Goal: Transaction & Acquisition: Purchase product/service

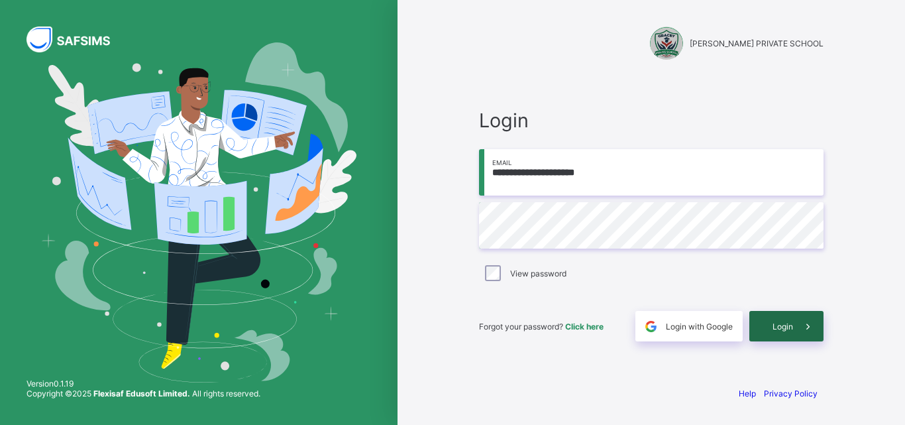
click at [782, 321] on span "Login" at bounding box center [783, 326] width 21 height 10
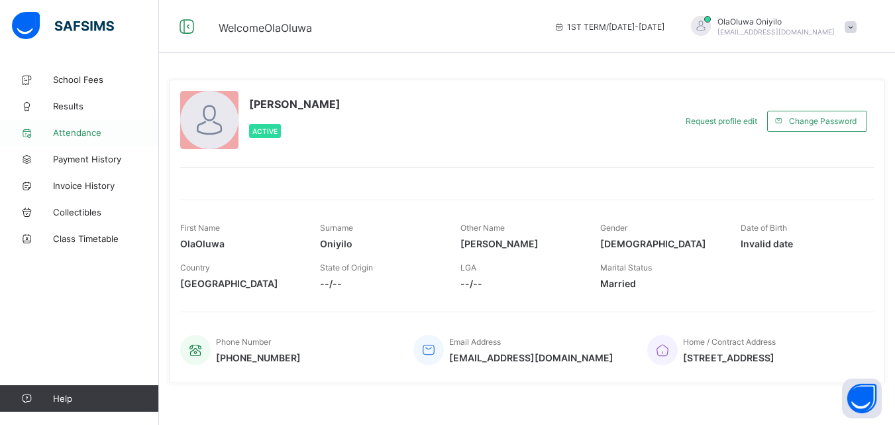
click at [80, 80] on span "School Fees" at bounding box center [106, 79] width 106 height 11
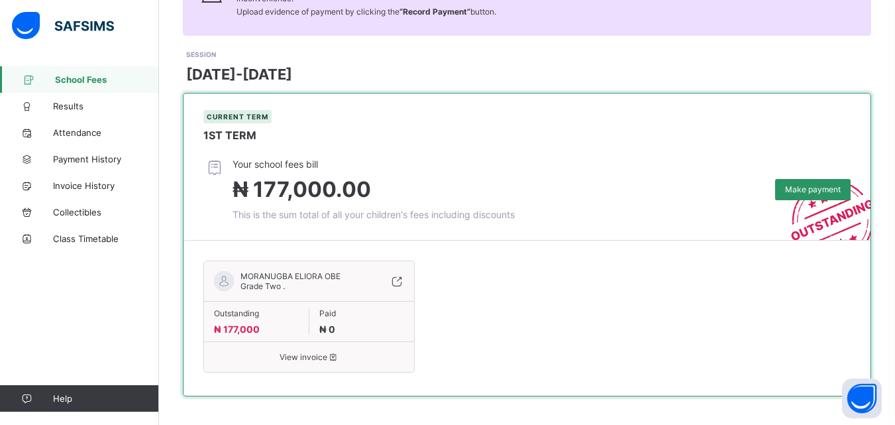
scroll to position [154, 0]
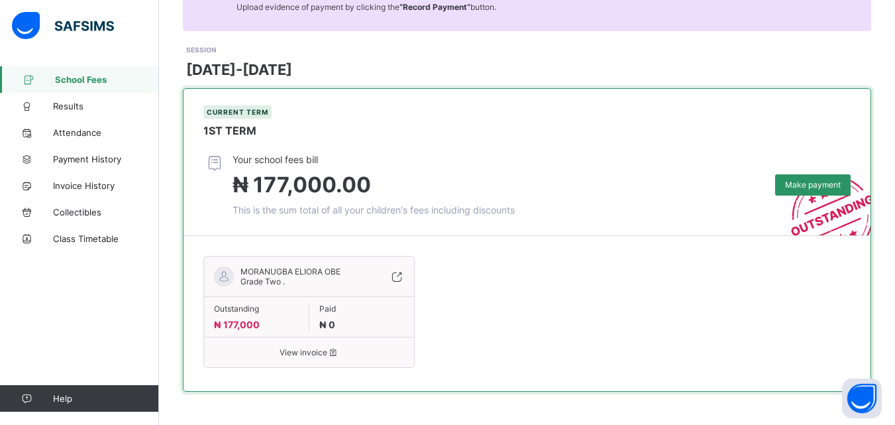
click at [303, 348] on span "View invoice" at bounding box center [309, 352] width 190 height 10
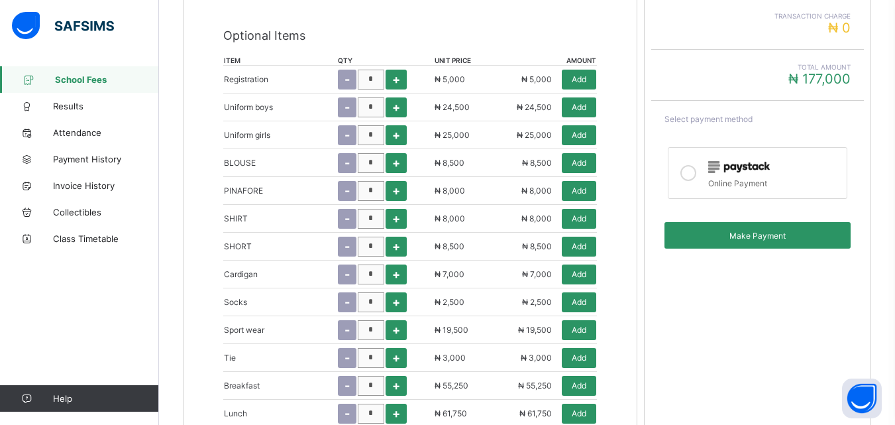
scroll to position [551, 0]
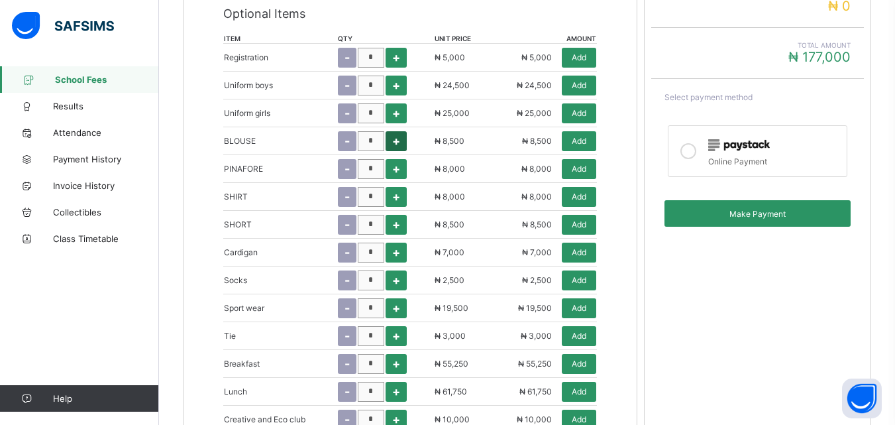
click at [400, 141] on span "+" at bounding box center [396, 141] width 8 height 14
type input "*"
click at [586, 136] on span "Add" at bounding box center [579, 141] width 15 height 10
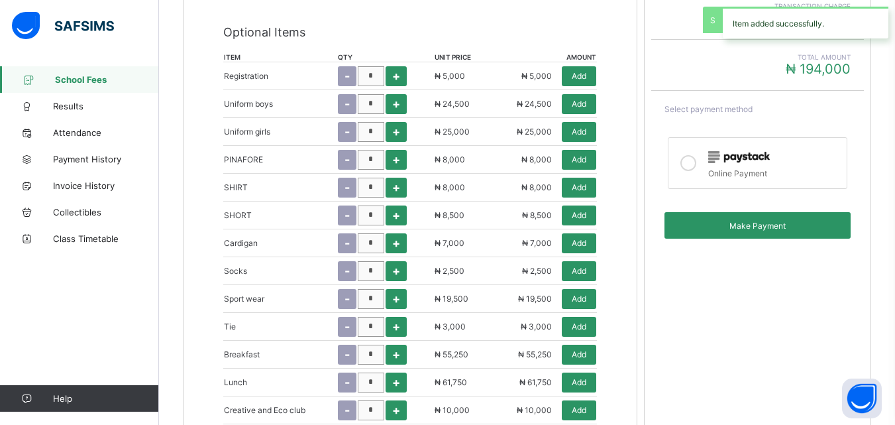
scroll to position [570, 0]
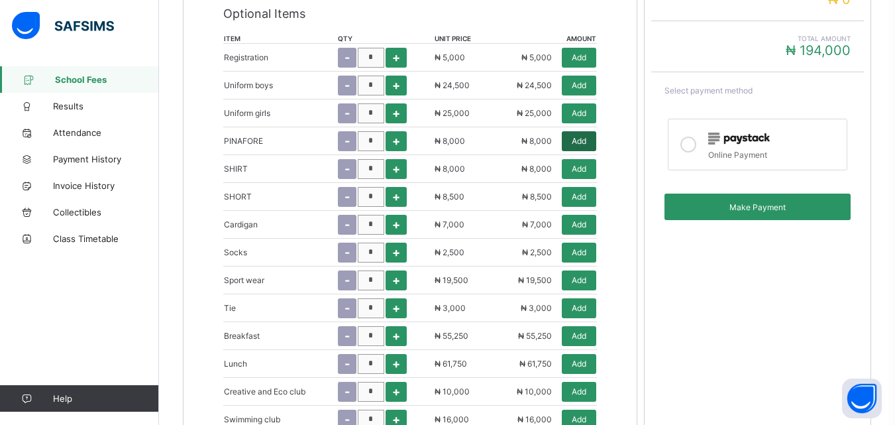
click at [586, 144] on span "Add" at bounding box center [579, 141] width 15 height 10
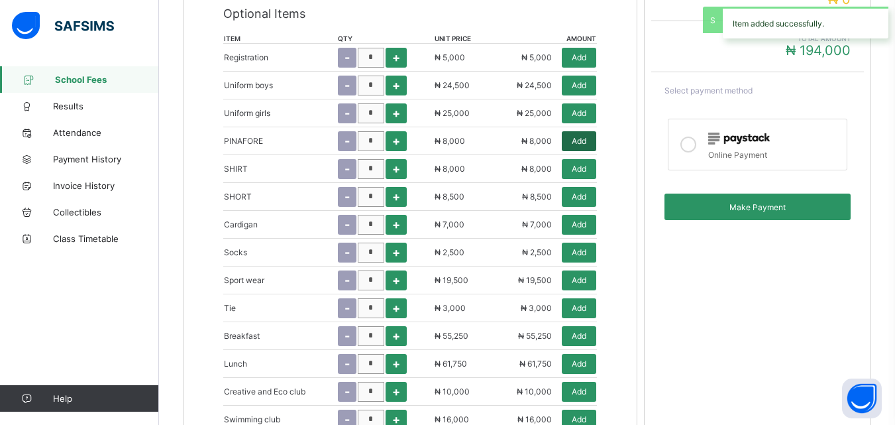
type input "*********"
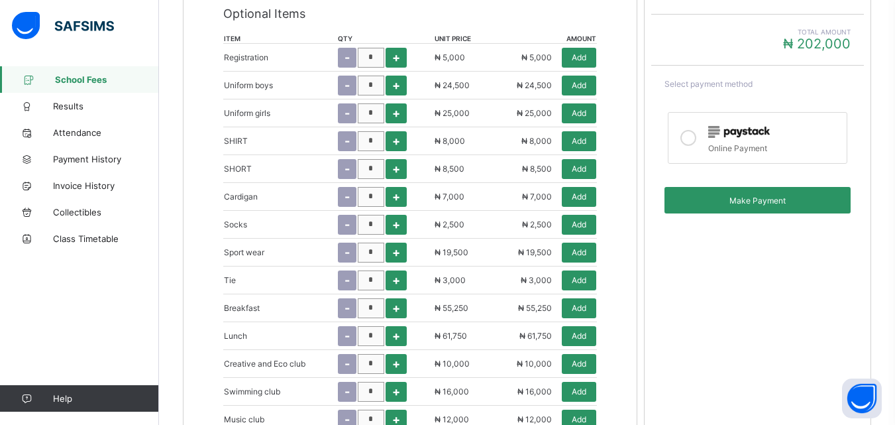
scroll to position [655, 0]
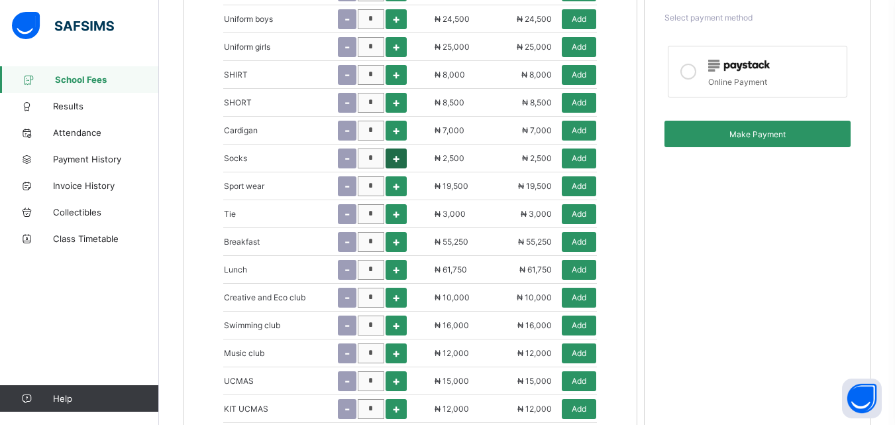
click at [400, 156] on span "+" at bounding box center [396, 158] width 8 height 14
type input "*"
click at [582, 160] on span "Add" at bounding box center [579, 158] width 15 height 10
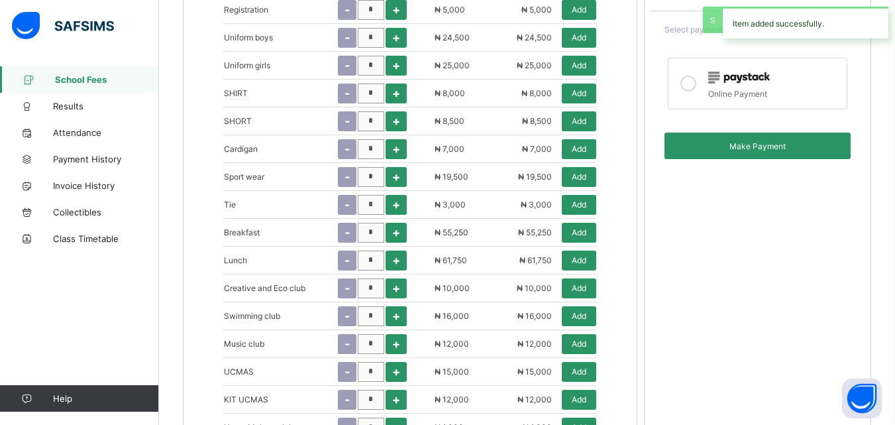
scroll to position [673, 0]
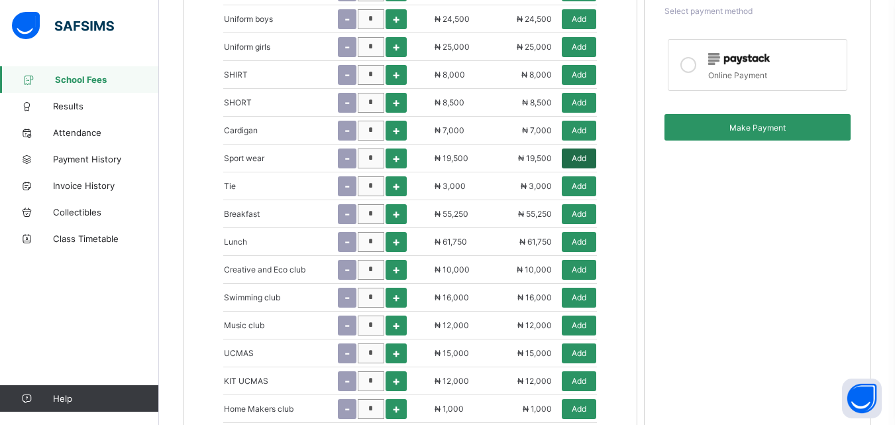
click at [586, 156] on span "Add" at bounding box center [579, 158] width 15 height 10
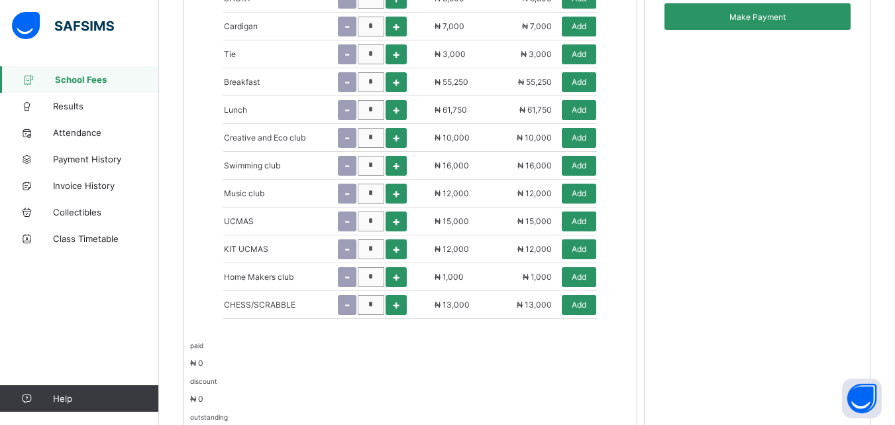
scroll to position [824, 0]
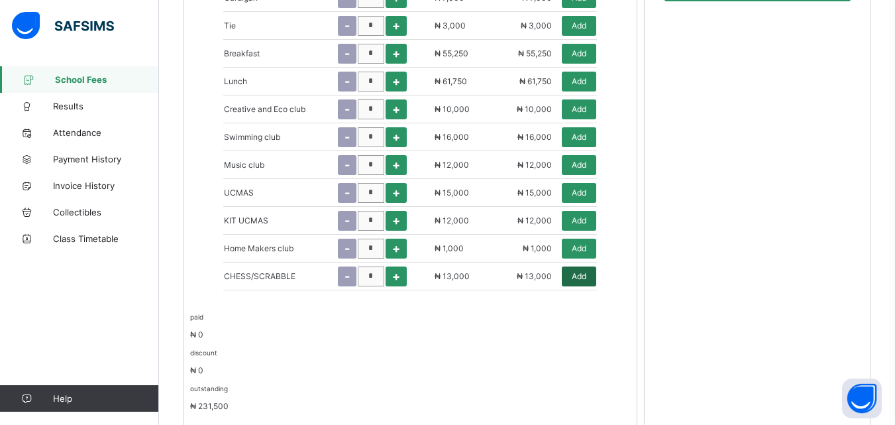
click at [586, 274] on span "Add" at bounding box center [579, 276] width 15 height 10
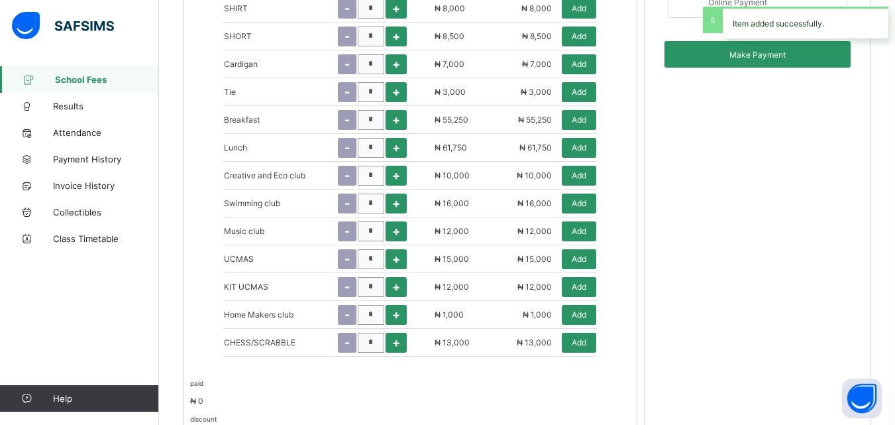
type input "*********"
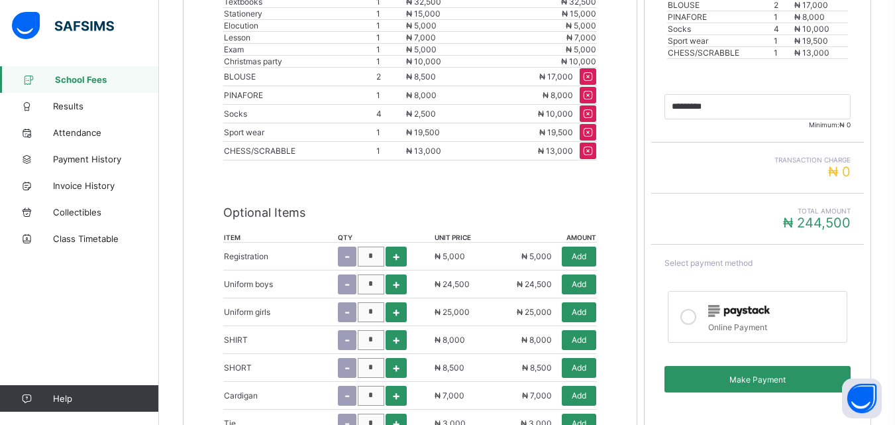
scroll to position [512, 0]
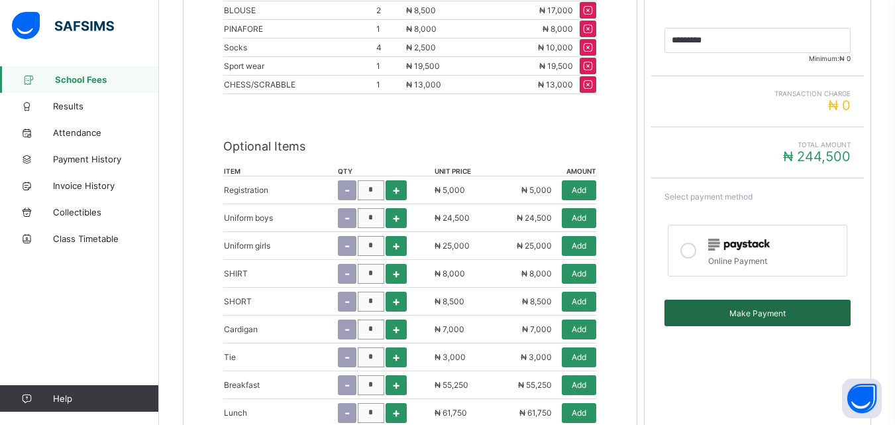
click at [731, 311] on span "Make Payment" at bounding box center [758, 313] width 166 height 10
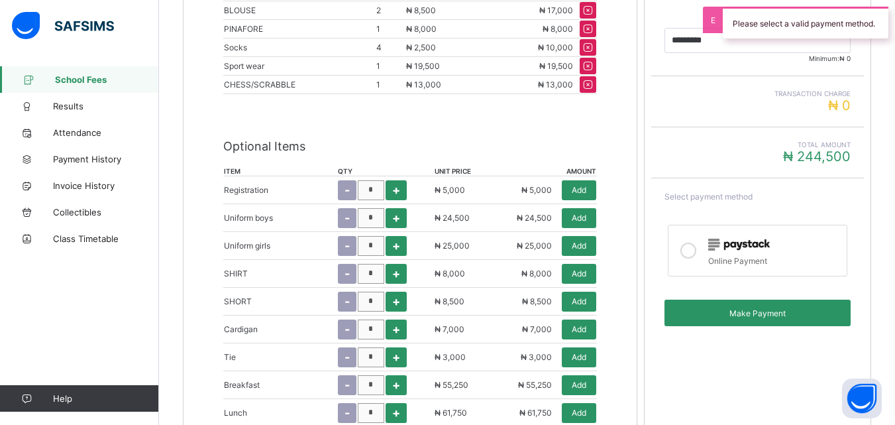
scroll to position [445, 0]
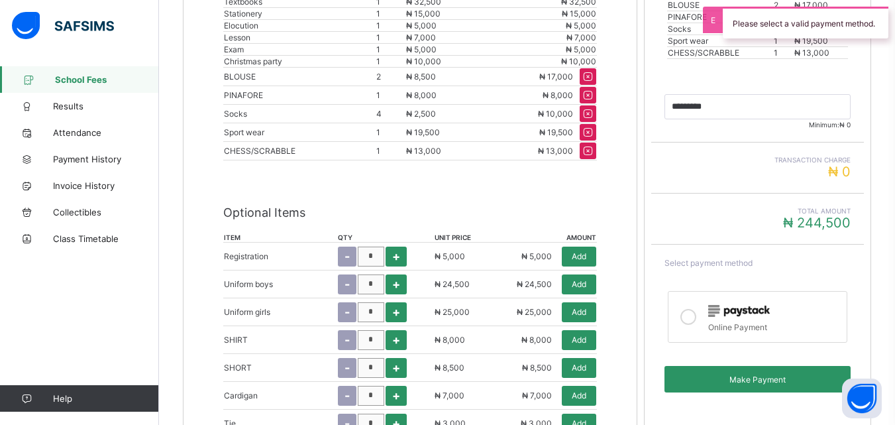
click at [688, 317] on icon at bounding box center [688, 317] width 16 height 16
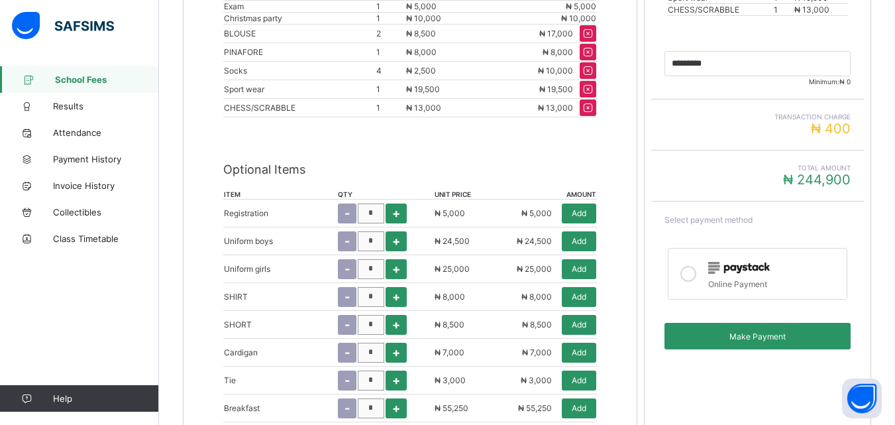
scroll to position [512, 0]
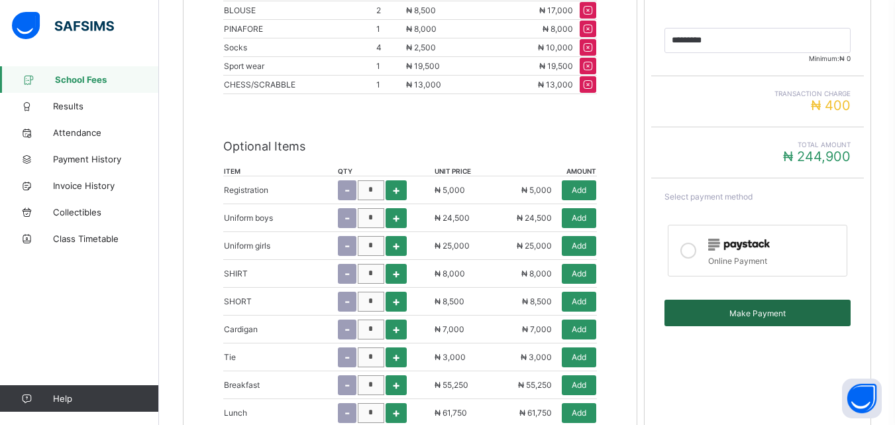
click at [765, 311] on span "Make Payment" at bounding box center [758, 313] width 166 height 10
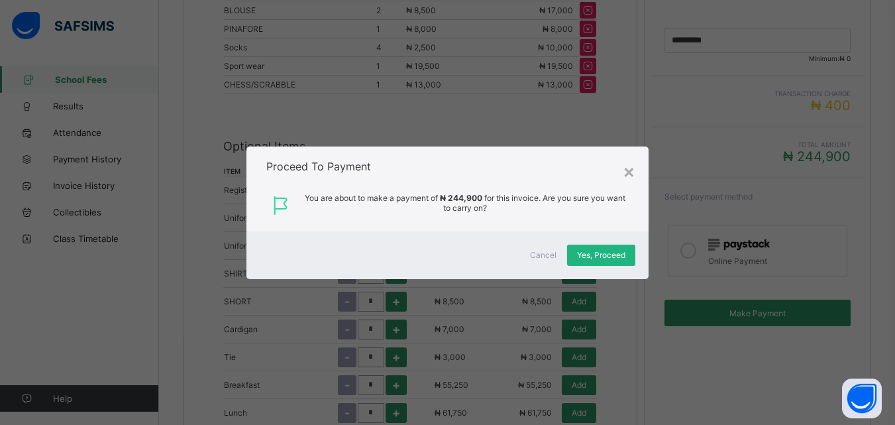
click at [600, 252] on span "Yes, Proceed" at bounding box center [601, 255] width 48 height 10
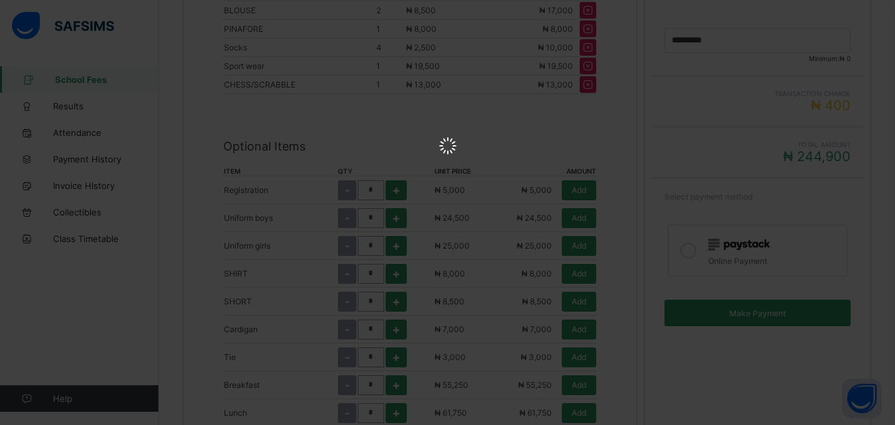
scroll to position [0, 0]
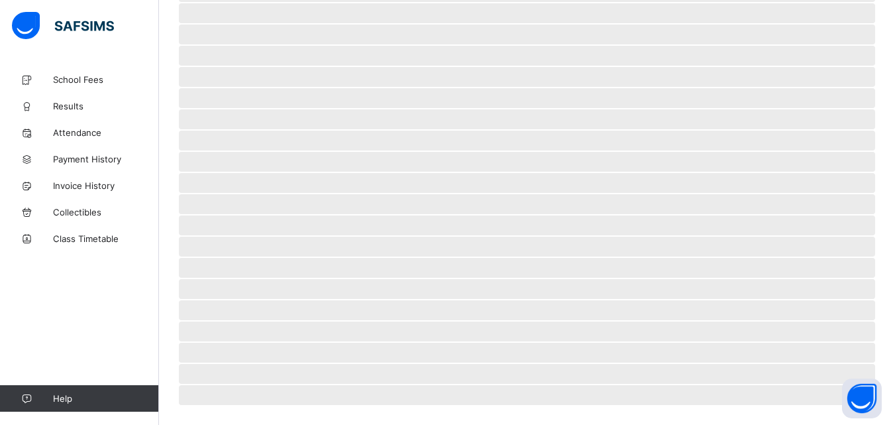
scroll to position [82, 0]
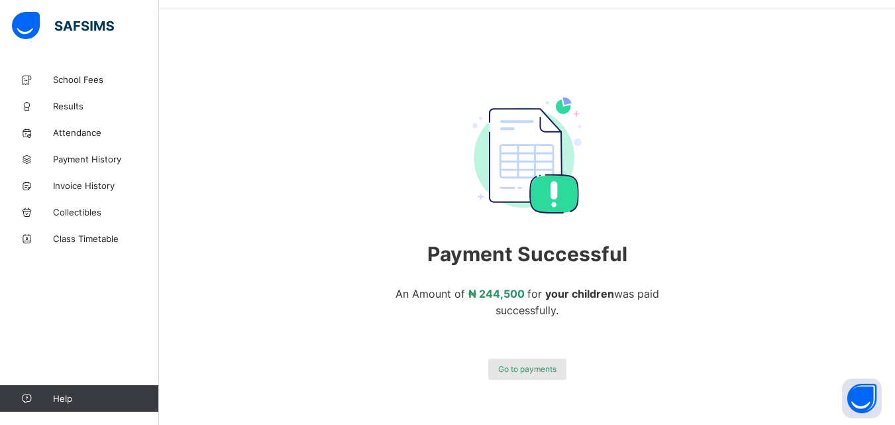
scroll to position [75, 0]
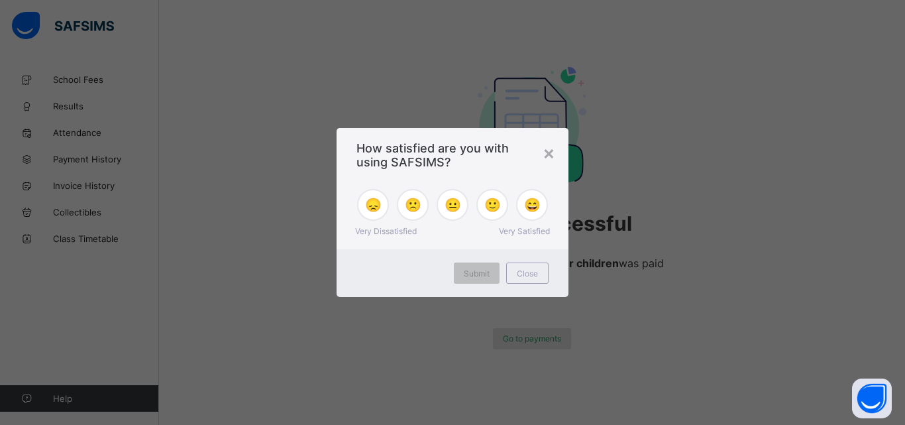
click at [523, 337] on div "× How satisfied are you with using SAFSIMS? 😞 🙁 😐 🙂 😄 Very Dissatisfied Very Sa…" at bounding box center [452, 212] width 905 height 425
click at [547, 151] on div "×" at bounding box center [549, 152] width 13 height 23
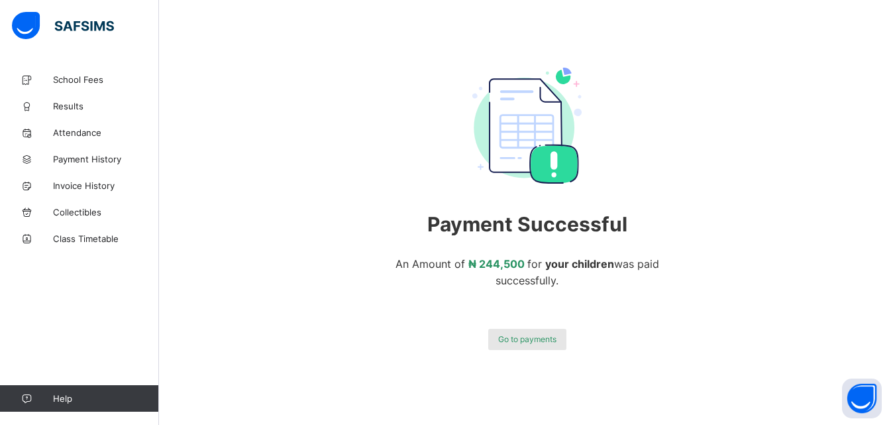
click at [525, 339] on span "Go to payments" at bounding box center [527, 339] width 58 height 10
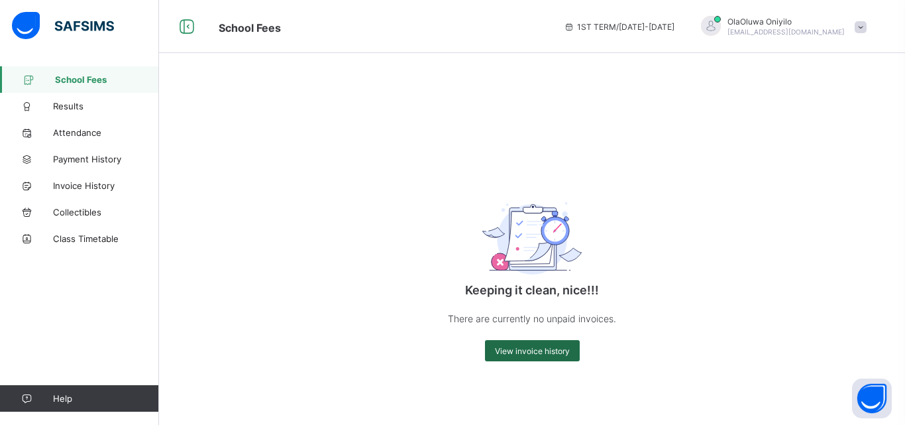
click at [511, 352] on span "View invoice history" at bounding box center [532, 351] width 75 height 10
click at [543, 354] on span "View invoice history" at bounding box center [532, 351] width 75 height 10
click at [504, 350] on span "View invoice history" at bounding box center [532, 351] width 75 height 10
click at [66, 75] on span "School Fees" at bounding box center [107, 79] width 104 height 11
click at [56, 182] on span "Invoice History" at bounding box center [106, 185] width 106 height 11
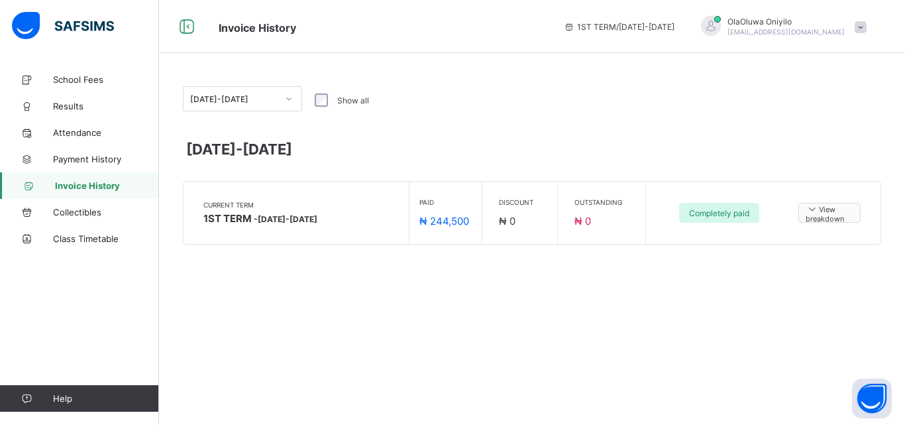
click at [819, 213] on span "View breakdown" at bounding box center [830, 213] width 48 height 21
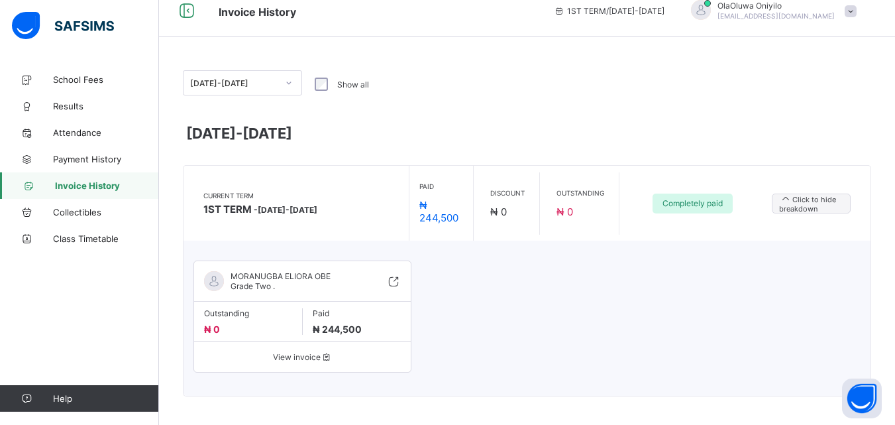
scroll to position [21, 0]
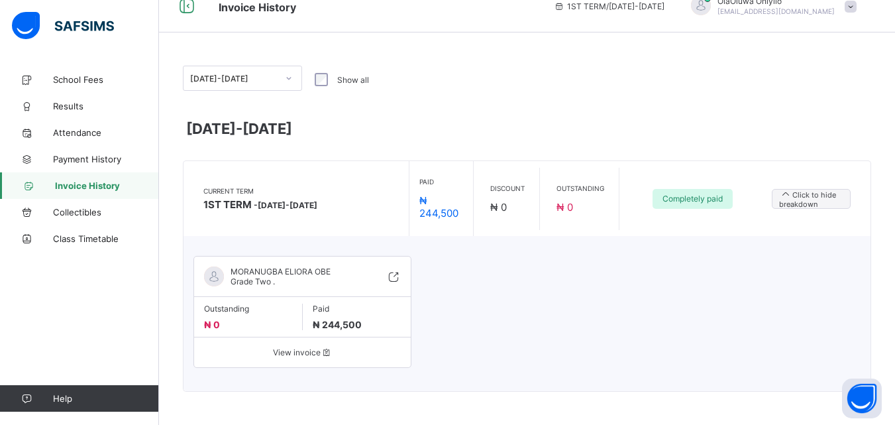
click at [292, 351] on span "View invoice" at bounding box center [302, 352] width 197 height 10
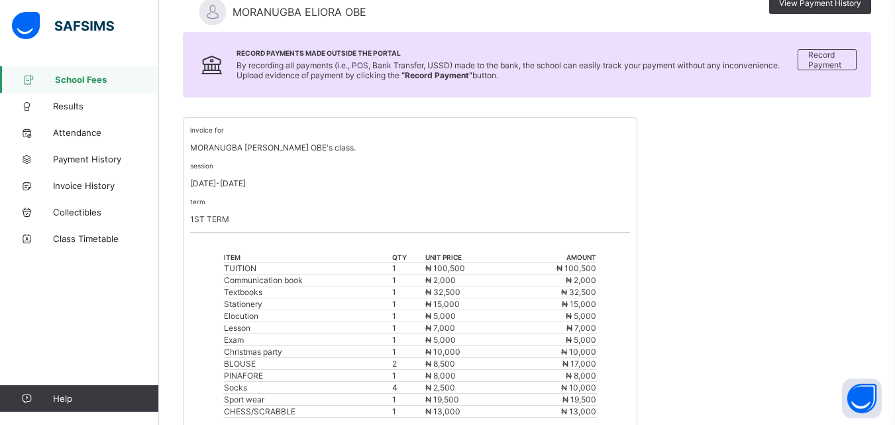
scroll to position [160, 0]
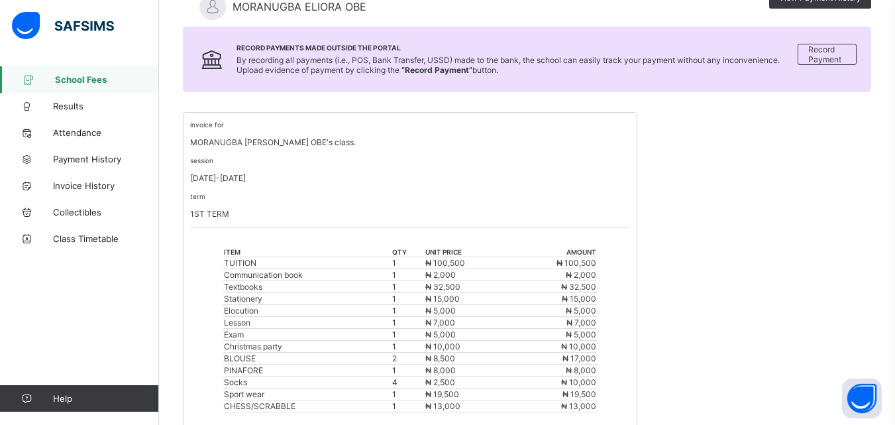
click at [388, 189] on div "invoice for MORANUGBA [PERSON_NAME] OBE's class. session [DATE]-[DATE] term 1ST…" at bounding box center [410, 173] width 440 height 108
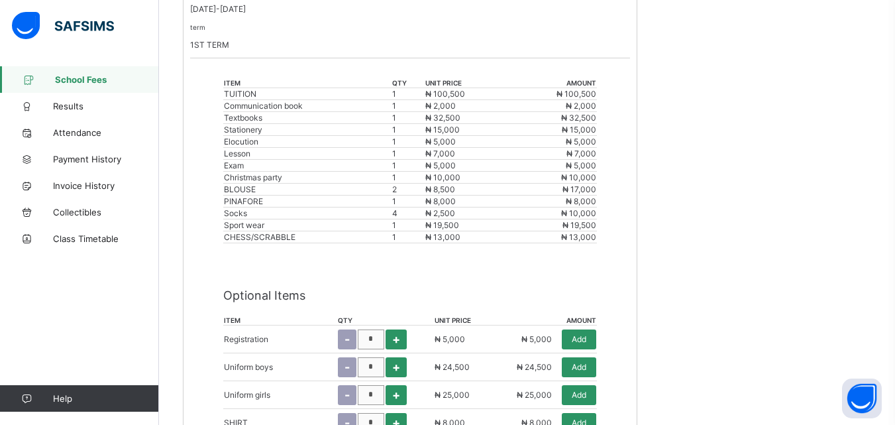
scroll to position [293, 0]
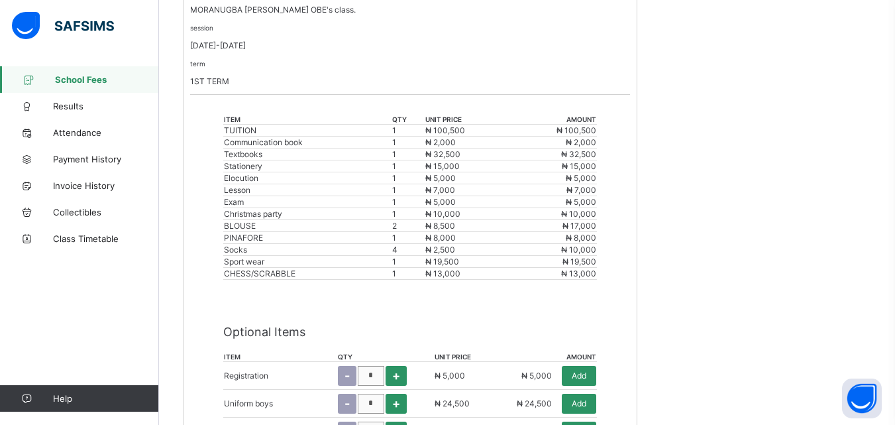
click at [378, 224] on div "BLOUSE" at bounding box center [307, 226] width 167 height 10
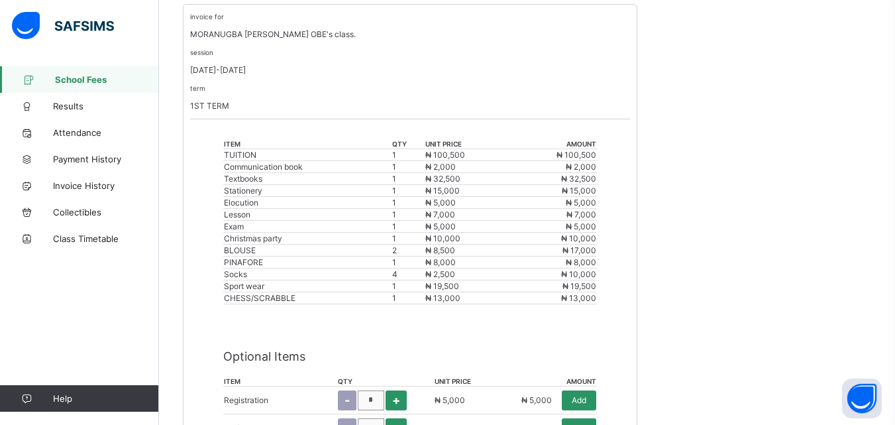
scroll to position [227, 0]
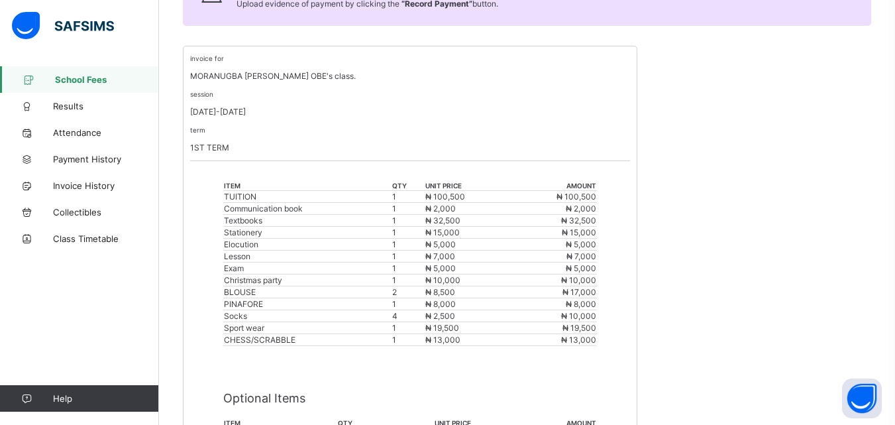
click at [237, 233] on div "Stationery" at bounding box center [307, 232] width 167 height 10
click at [216, 68] on div "invoice for MORANUGBA [PERSON_NAME] OBE's class." at bounding box center [410, 67] width 440 height 28
click at [391, 209] on div "Communication book" at bounding box center [307, 208] width 167 height 10
click at [202, 68] on div "invoice for MORANUGBA [PERSON_NAME] OBE's class." at bounding box center [410, 67] width 440 height 28
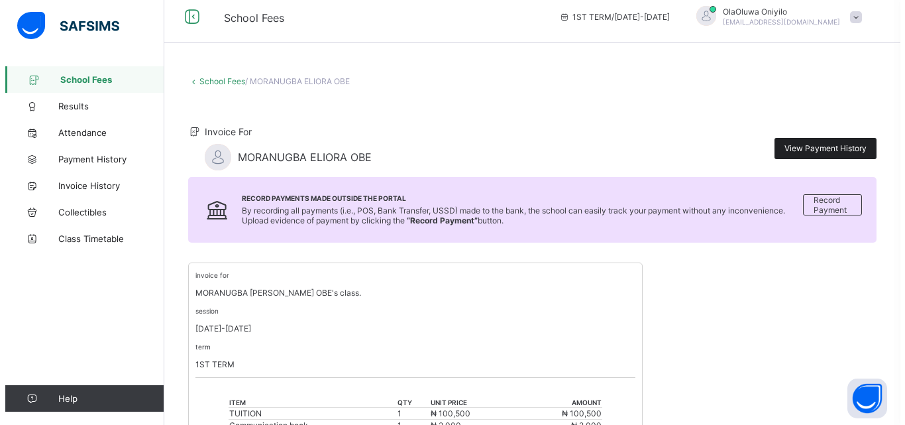
scroll to position [0, 0]
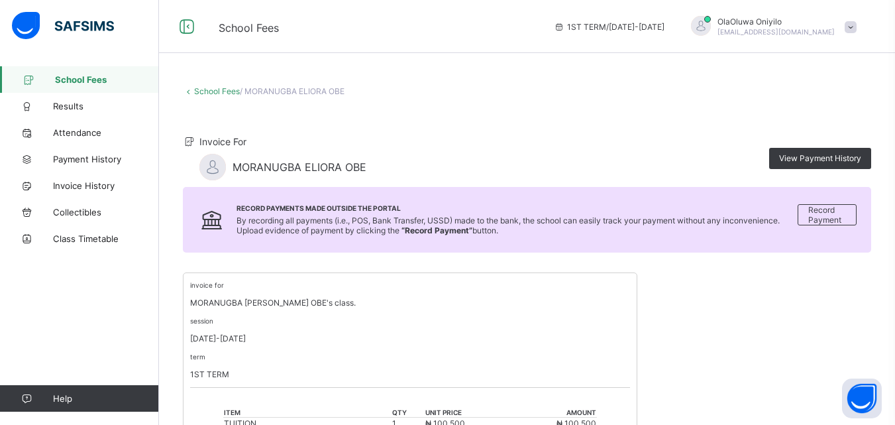
click at [188, 142] on icon at bounding box center [189, 141] width 13 height 11
click at [211, 141] on span "Invoice For" at bounding box center [222, 141] width 47 height 11
click at [814, 158] on span "View Payment History" at bounding box center [820, 158] width 82 height 10
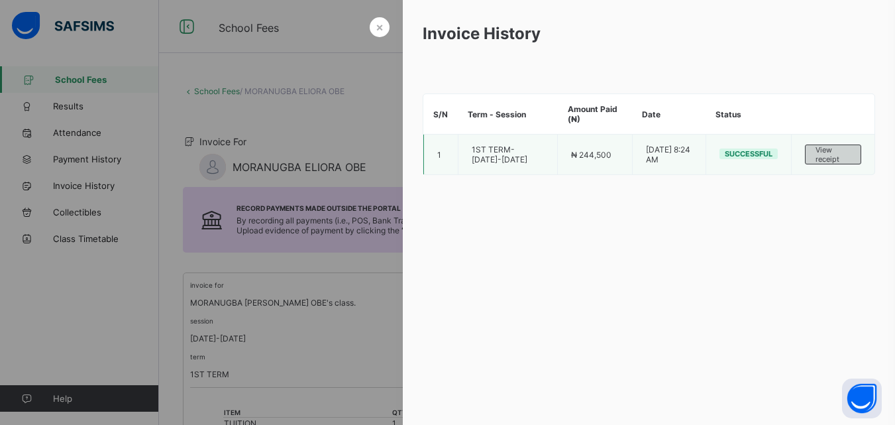
click at [824, 154] on span "View receipt" at bounding box center [833, 154] width 35 height 19
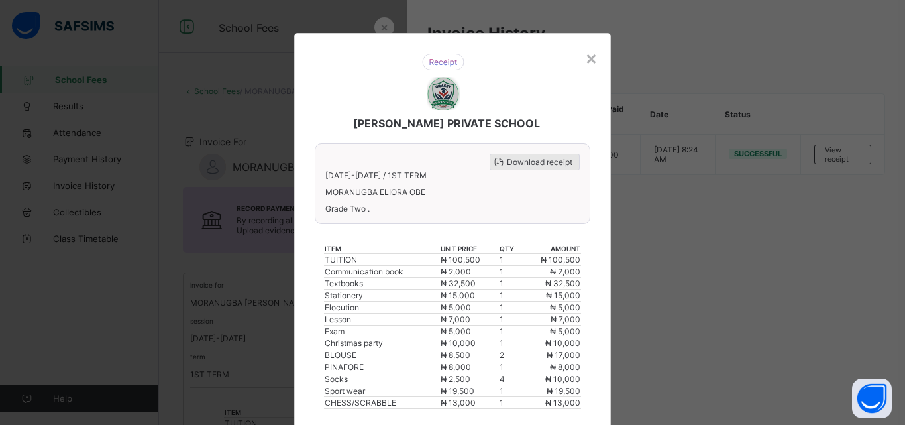
click at [515, 160] on span "Download receipt" at bounding box center [540, 162] width 66 height 10
click at [588, 54] on div "×" at bounding box center [591, 57] width 13 height 23
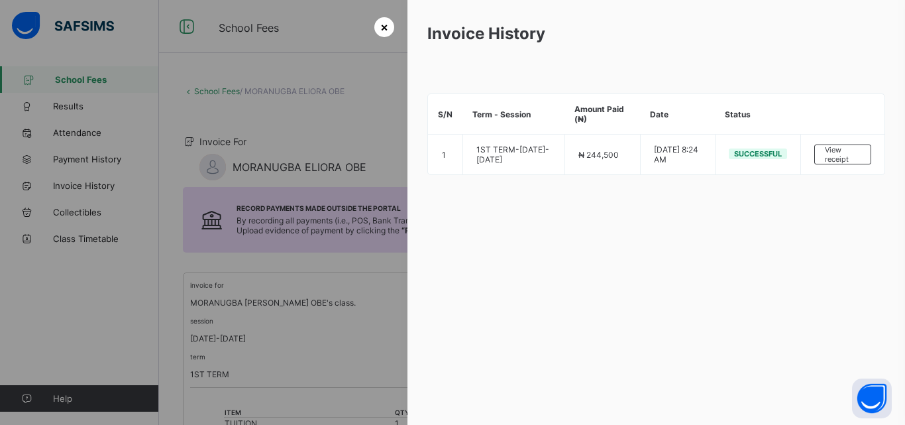
click at [384, 21] on span "×" at bounding box center [384, 27] width 8 height 14
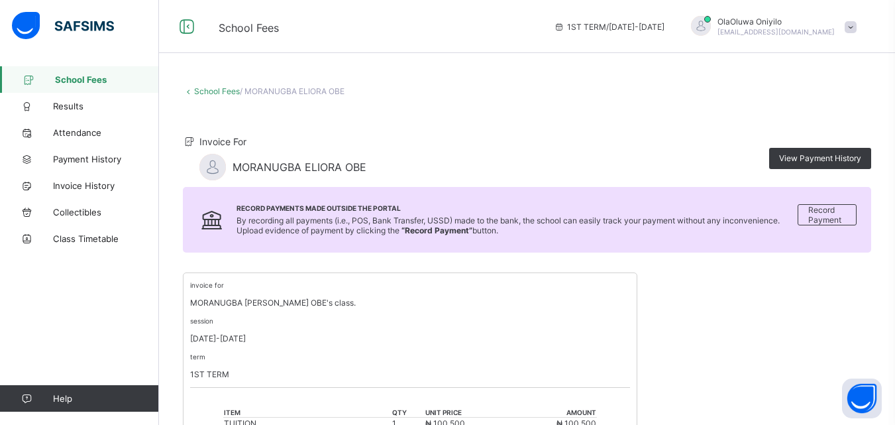
click at [857, 25] on span at bounding box center [851, 27] width 12 height 12
click at [801, 129] on span "Logout" at bounding box center [813, 130] width 87 height 15
